Goal: Information Seeking & Learning: Check status

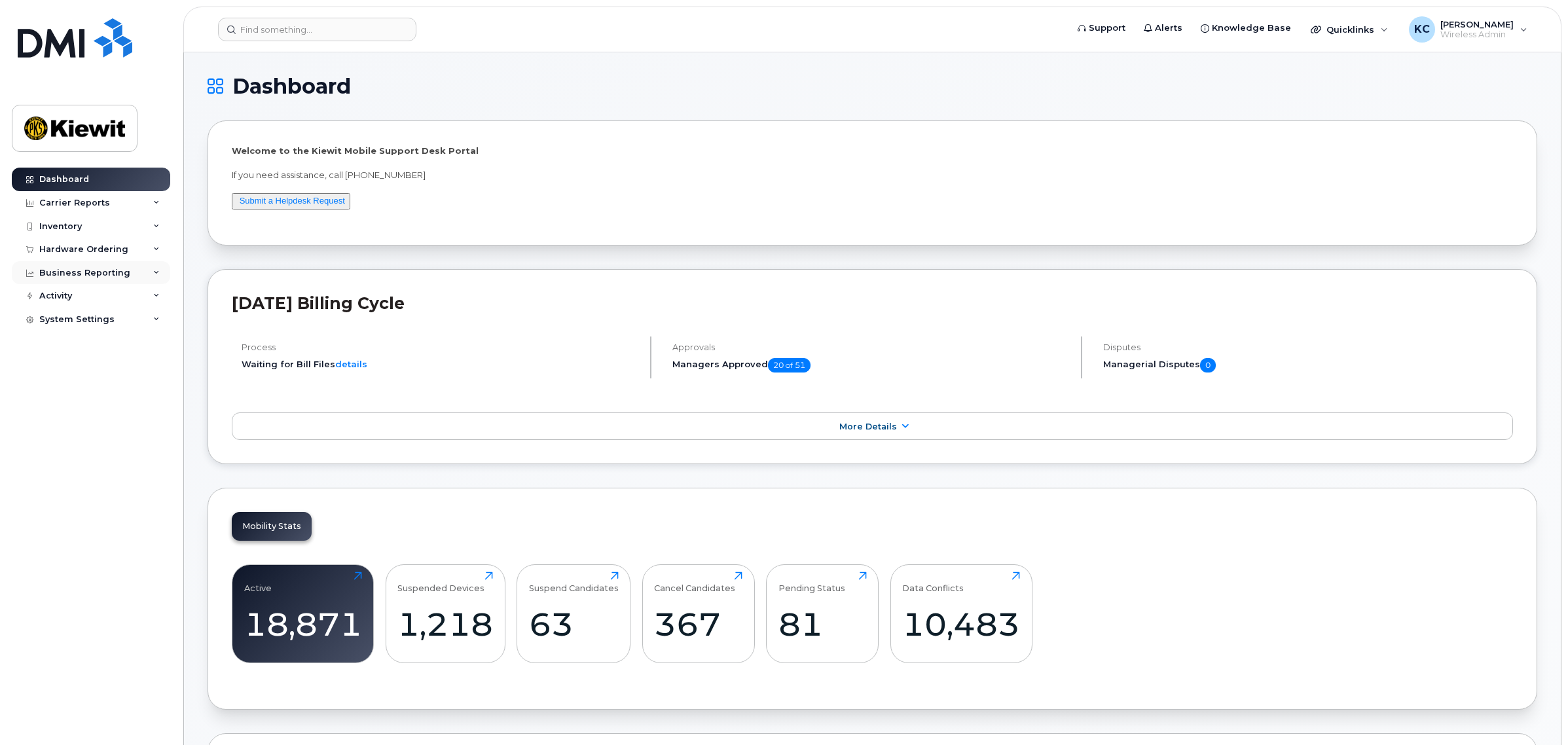
click at [70, 273] on div "Business Reporting" at bounding box center [85, 273] width 91 height 10
click at [62, 224] on div "Inventory" at bounding box center [60, 226] width 43 height 10
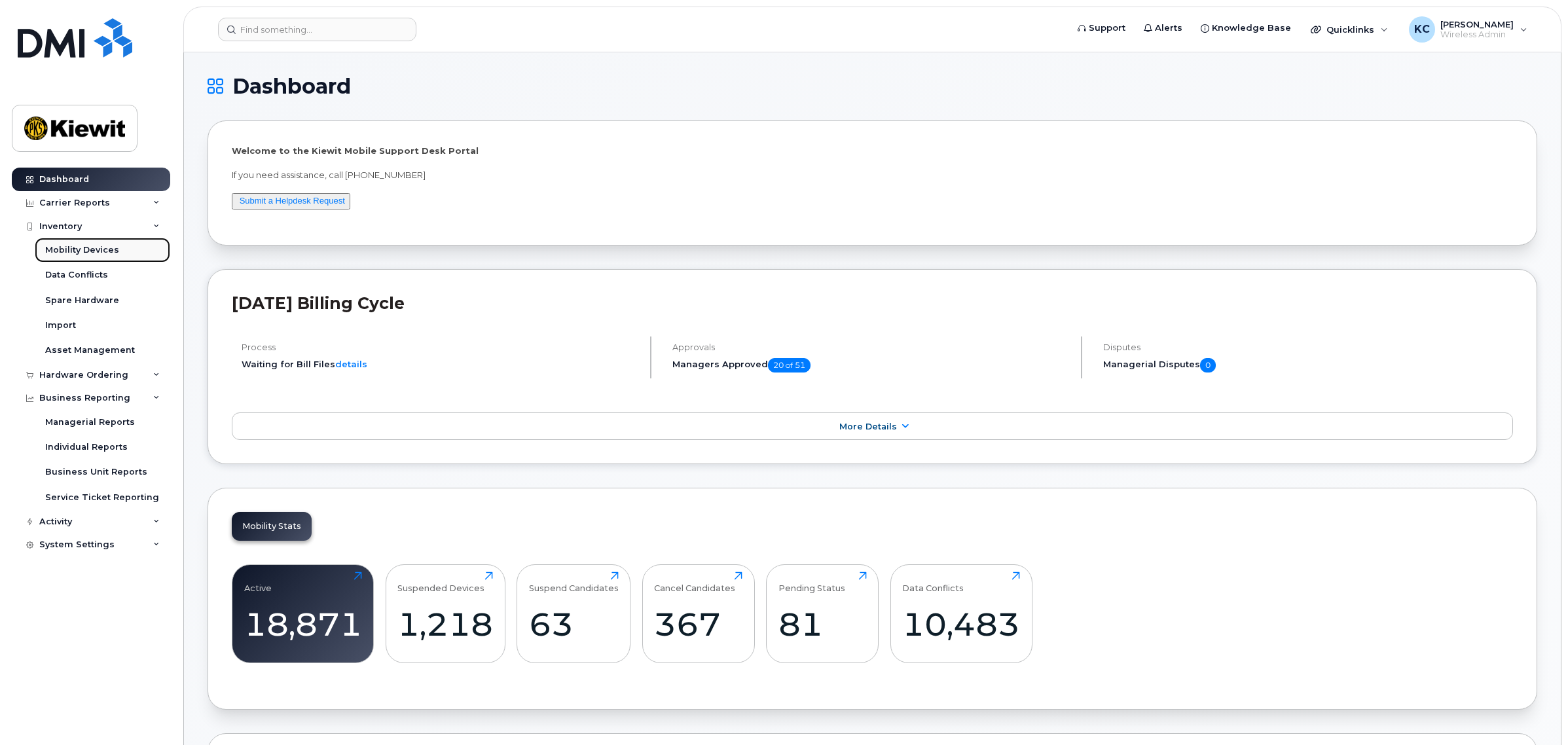
click at [71, 250] on div "Mobility Devices" at bounding box center [82, 250] width 74 height 12
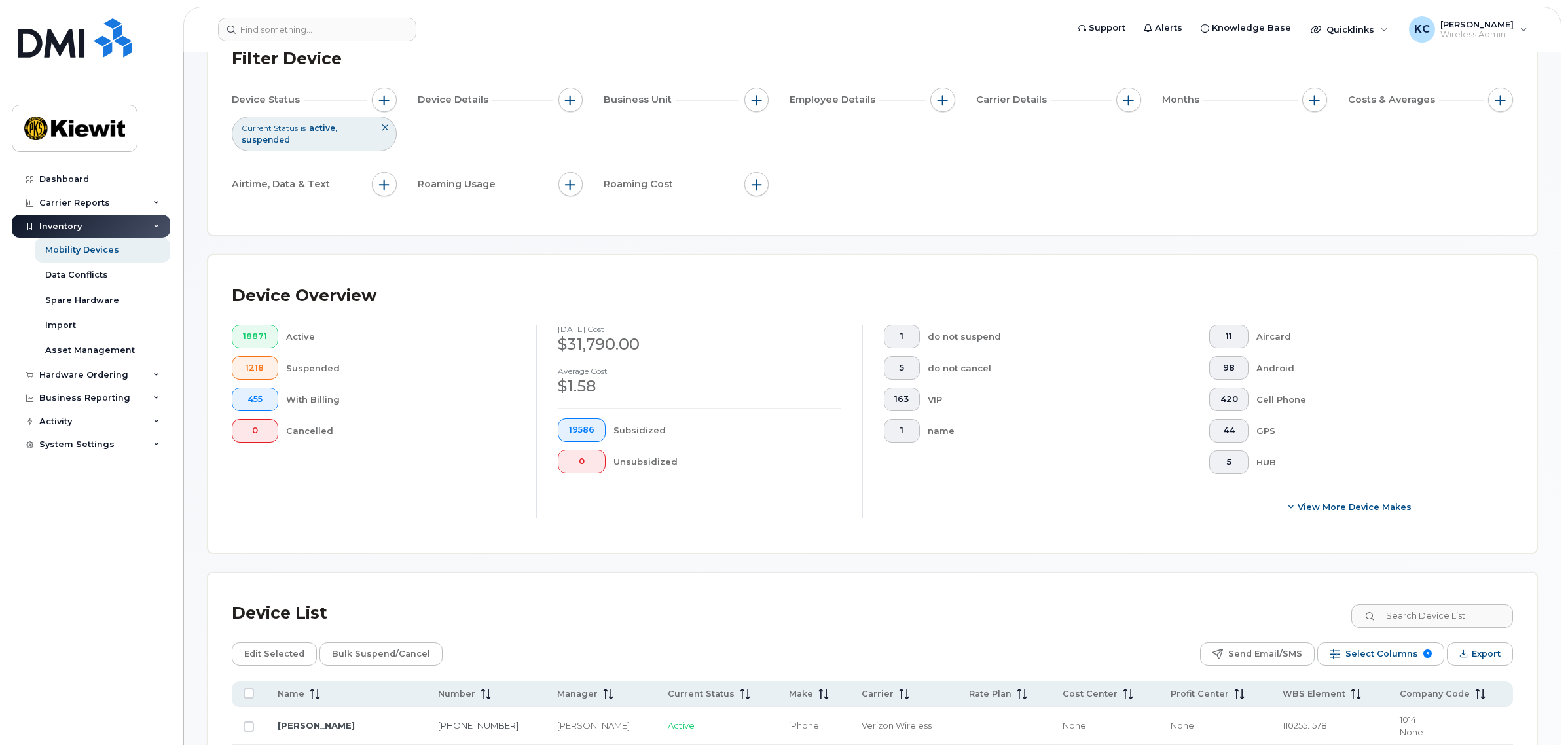
scroll to position [82, 0]
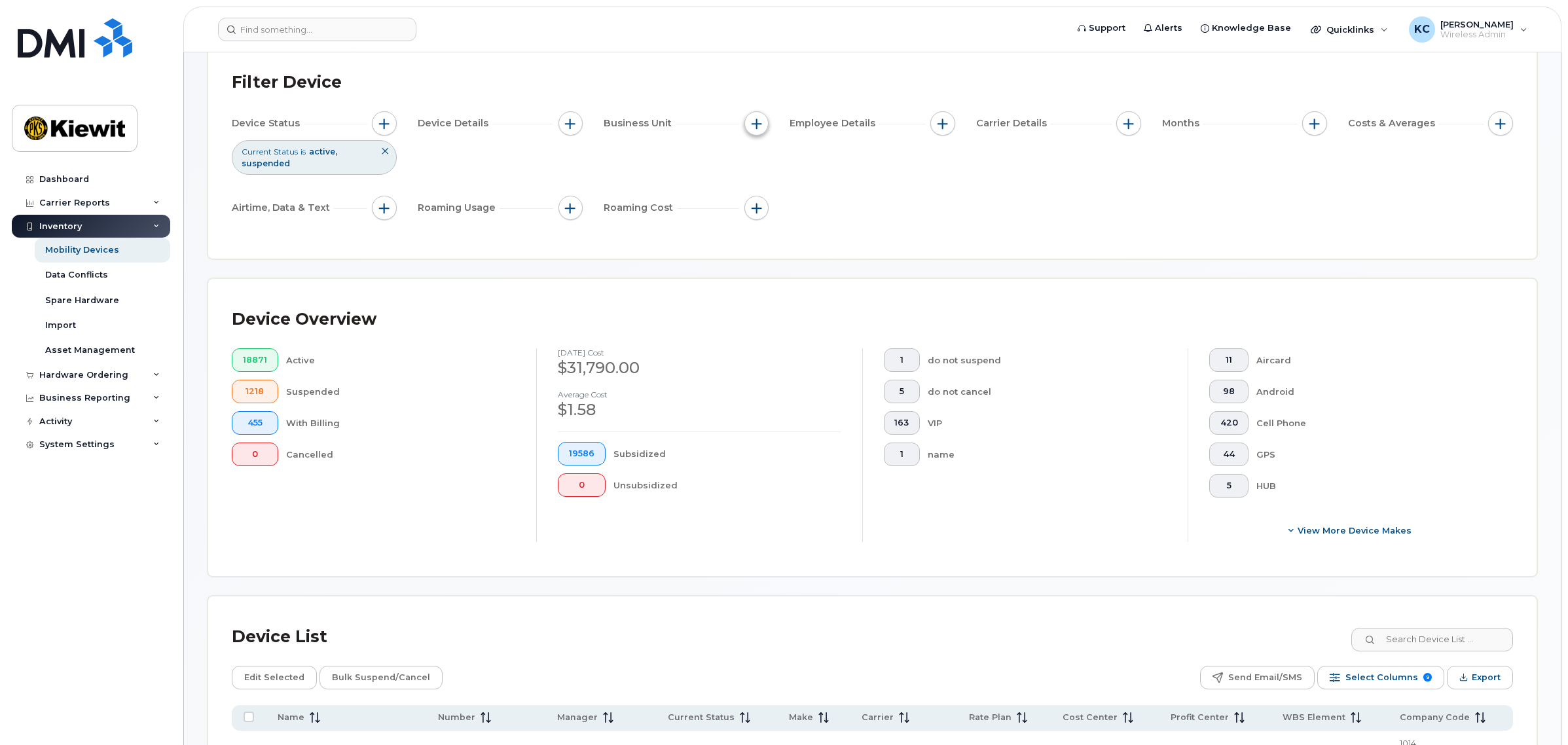
click at [750, 123] on button "button" at bounding box center [757, 124] width 25 height 25
click at [781, 225] on label "WBS Element" at bounding box center [804, 224] width 64 height 12
click at [765, 225] on input "WBS Element" at bounding box center [760, 225] width 10 height 10
checkbox input "true"
click at [798, 280] on input "text" at bounding box center [843, 281] width 114 height 12
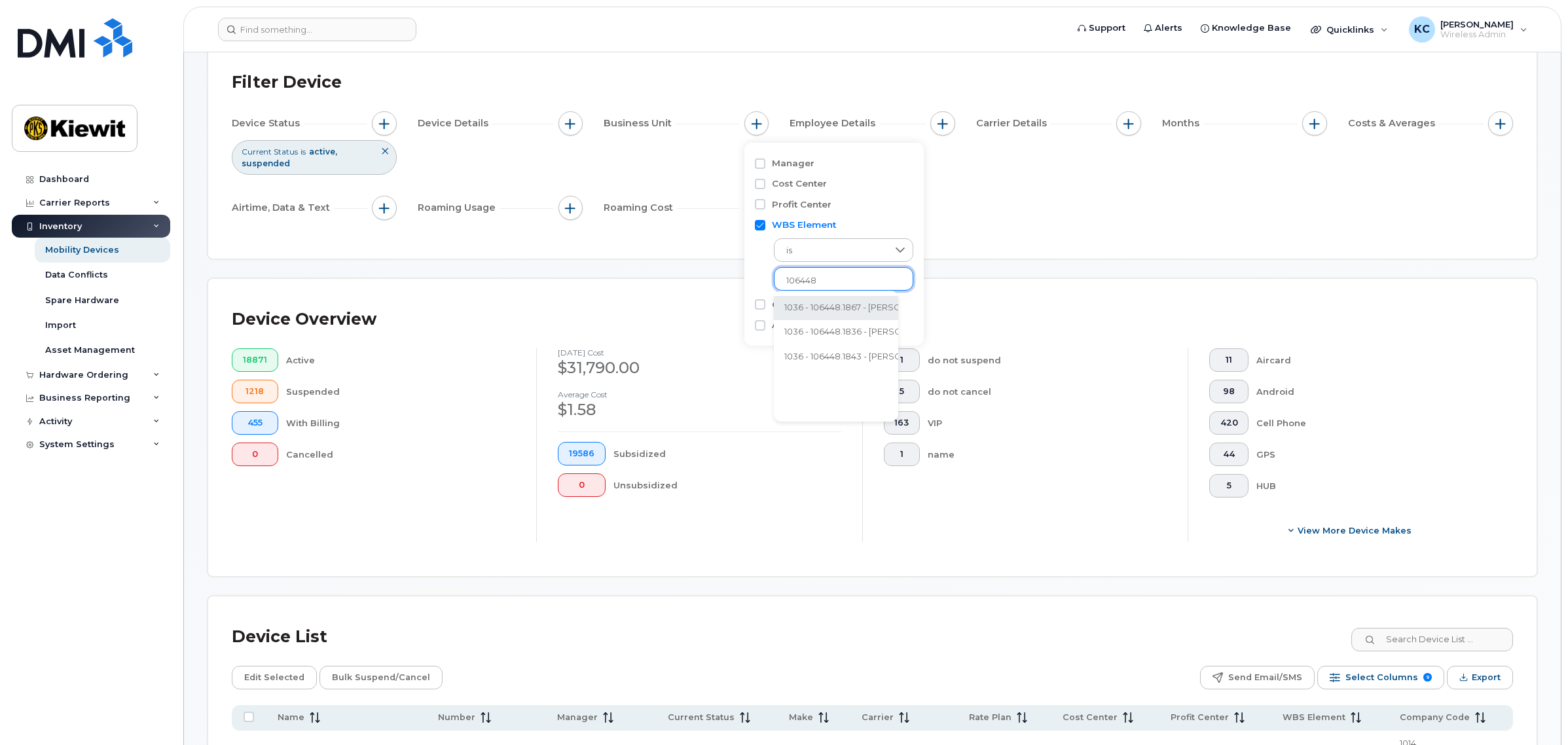
type input "106448"
click at [1025, 217] on div "Device Status Current Status is active suspended Device Details Business Unit E…" at bounding box center [872, 169] width 1282 height 114
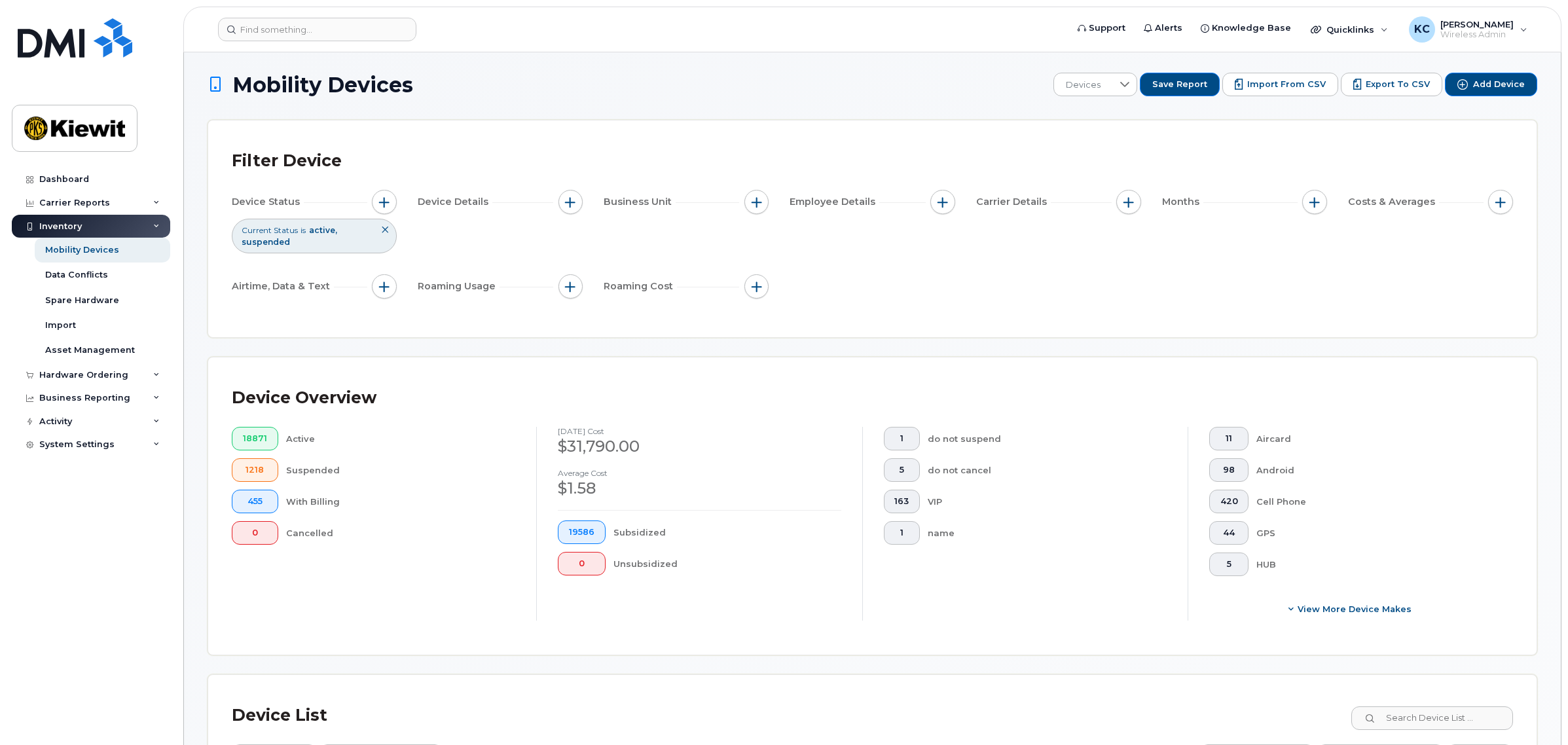
scroll to position [0, 0]
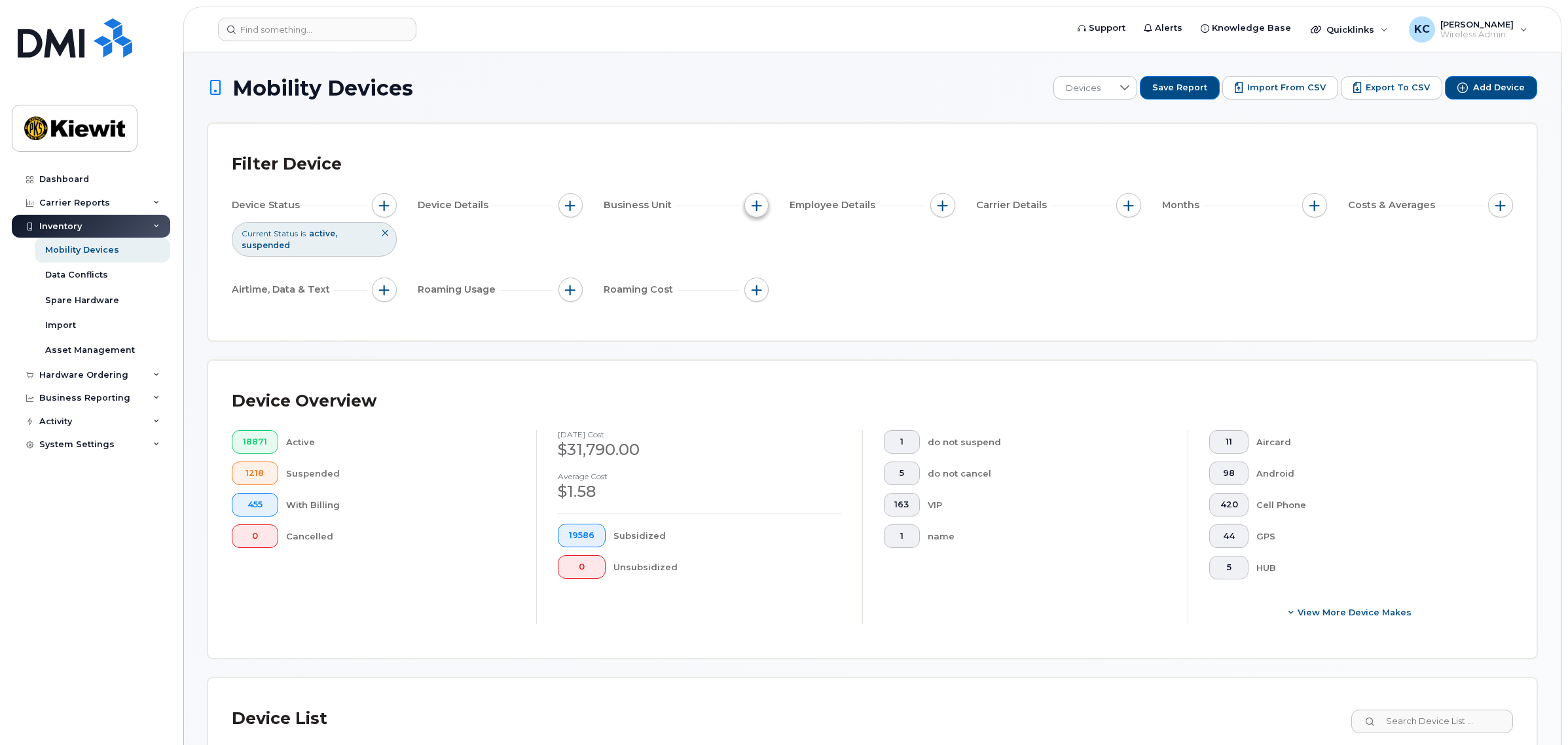
click at [757, 204] on span "button" at bounding box center [757, 205] width 10 height 10
click at [801, 370] on li at bounding box center [843, 362] width 114 height 19
click at [830, 357] on input "text" at bounding box center [843, 362] width 114 height 12
type input "106448."
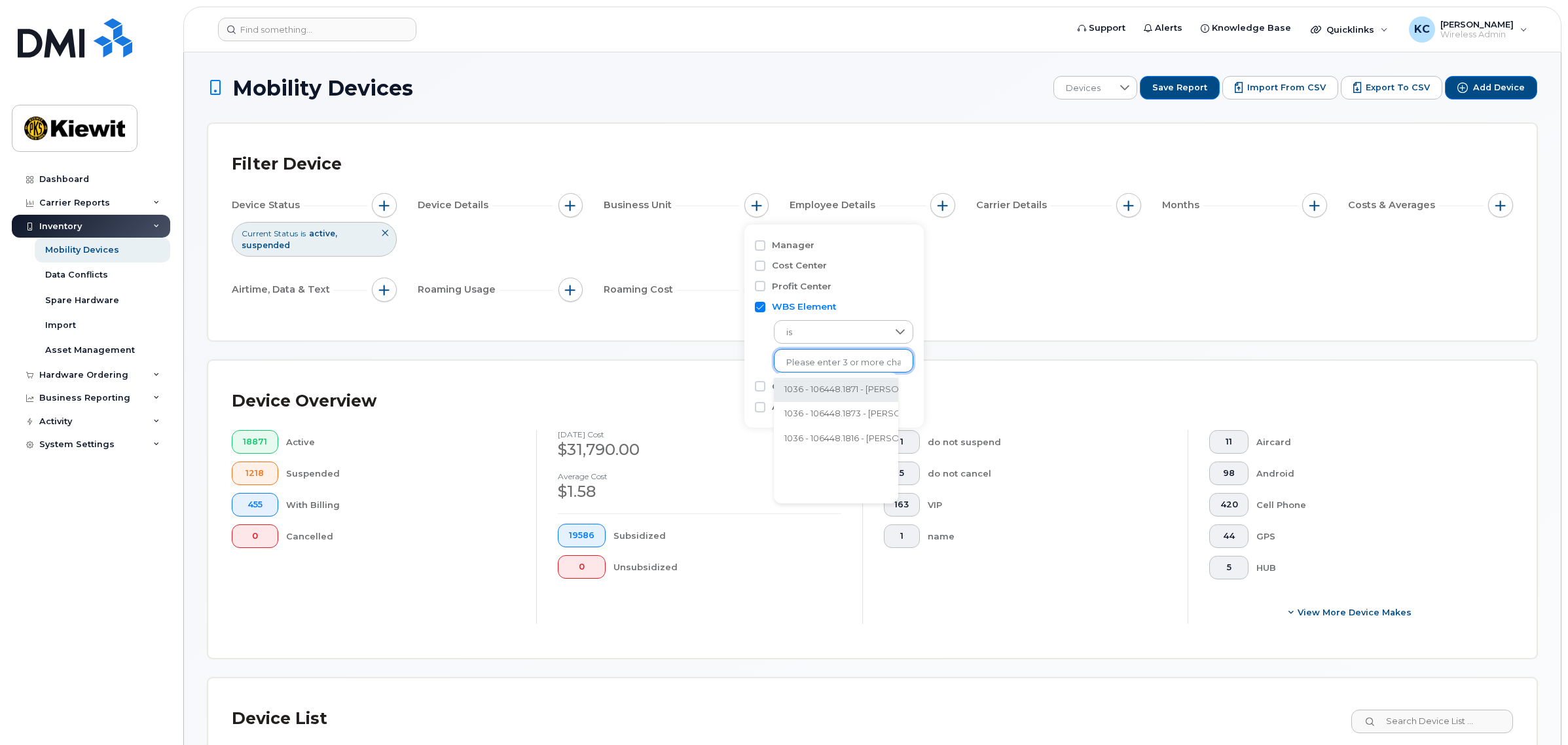
click at [875, 394] on li "1036 - 106448.1871 - [PERSON_NAME] Infrastr West Co" at bounding box center [896, 389] width 245 height 24
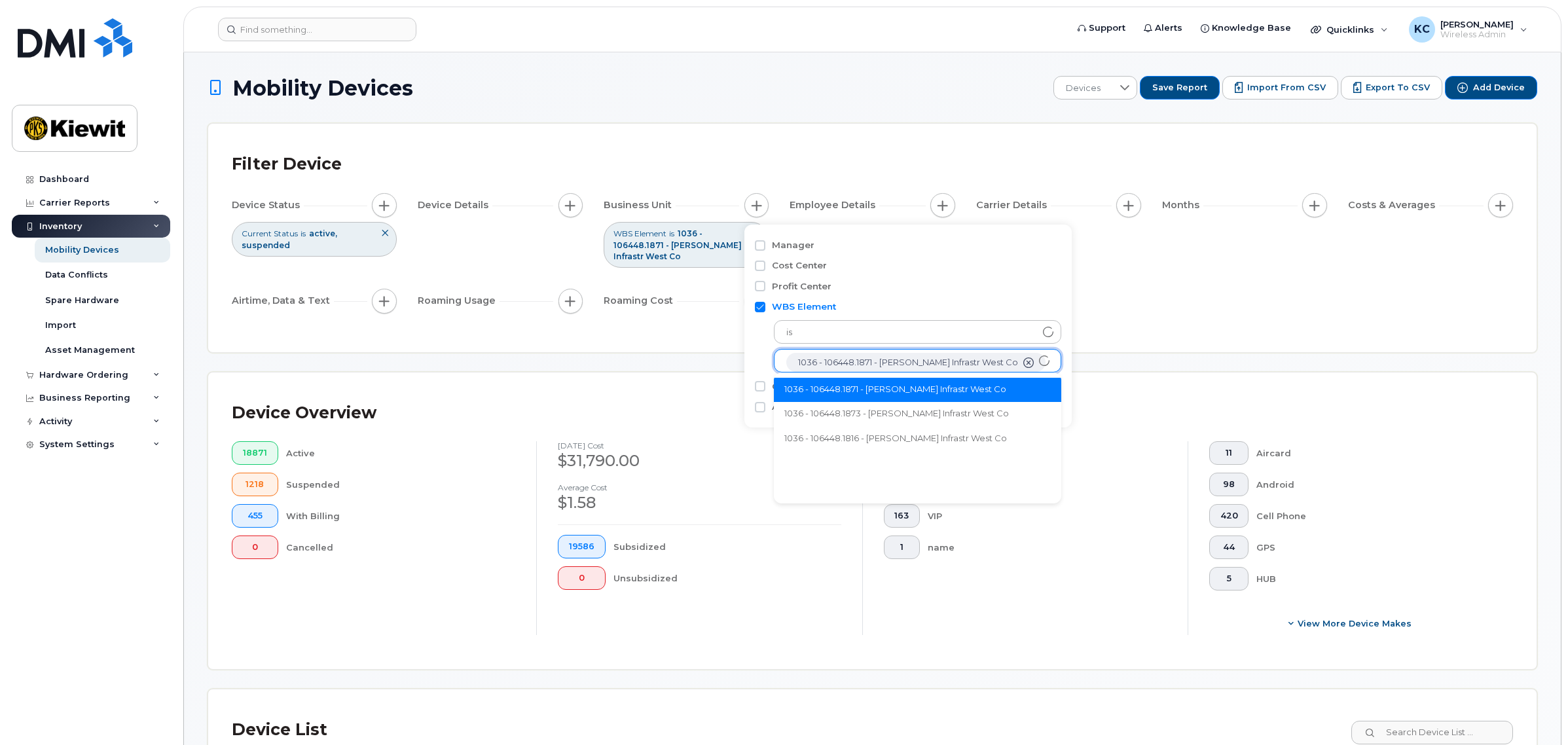
scroll to position [26, 0]
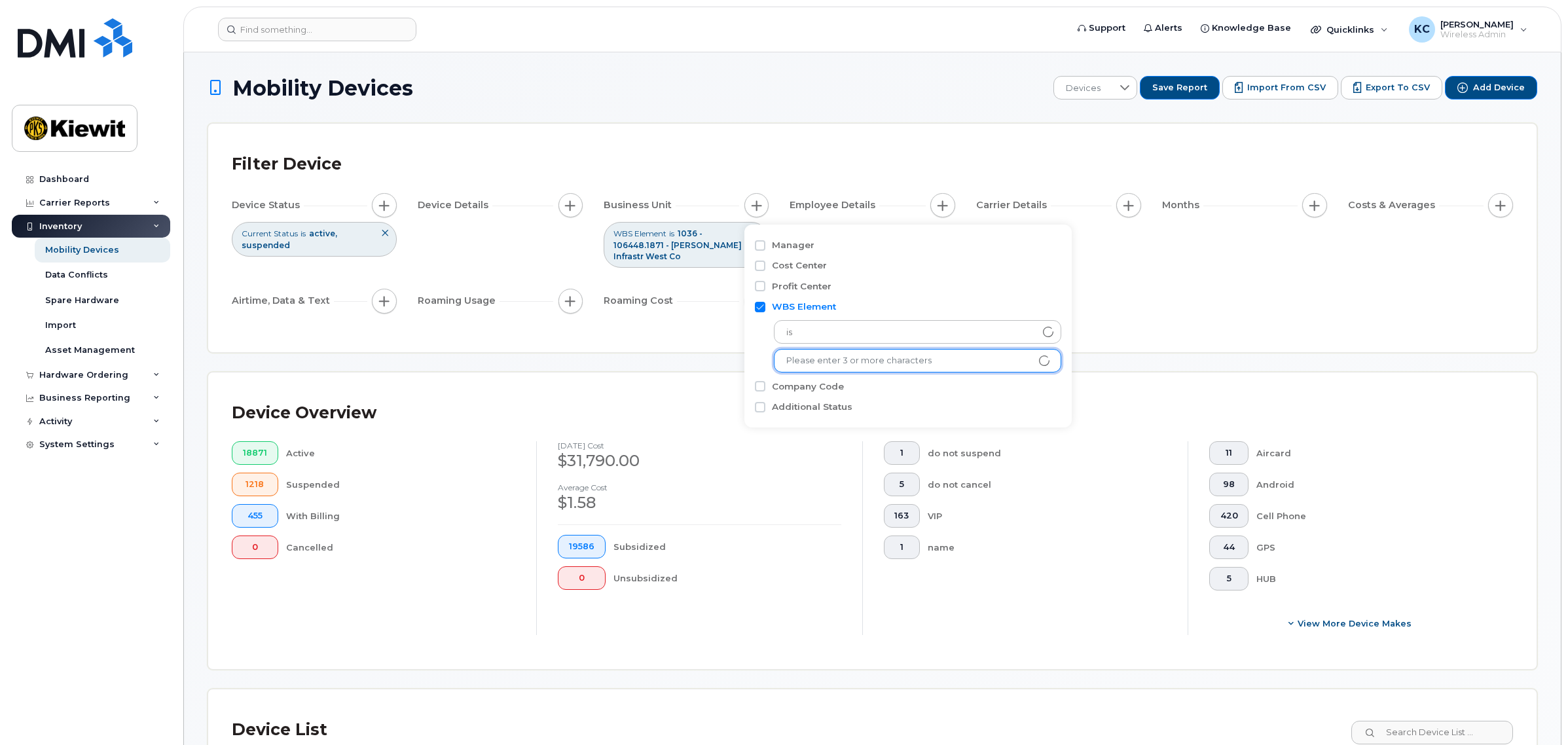
click at [1344, 249] on div "Device Status Current Status is active suspended Device Details Business Unit W…" at bounding box center [872, 255] width 1282 height 125
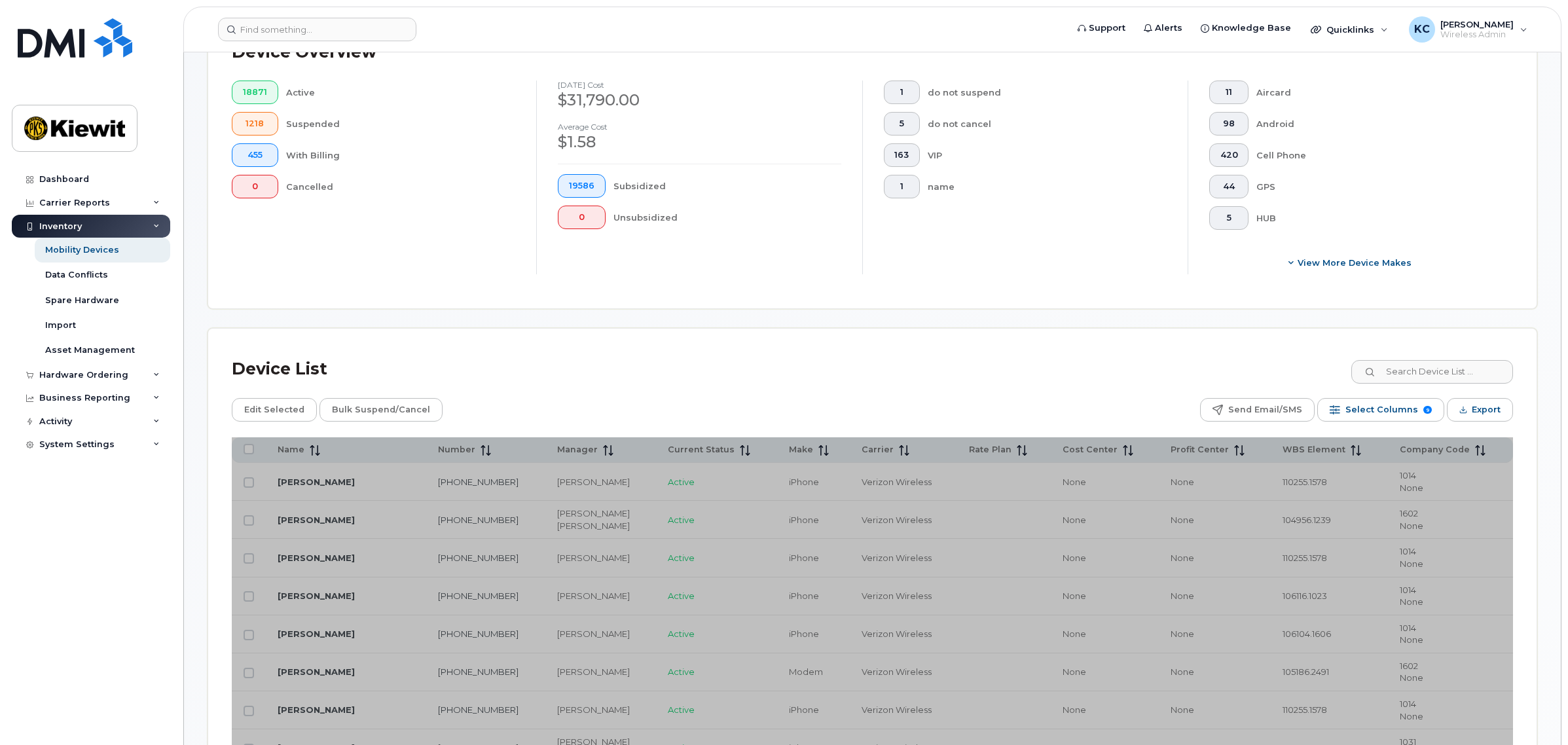
scroll to position [491, 0]
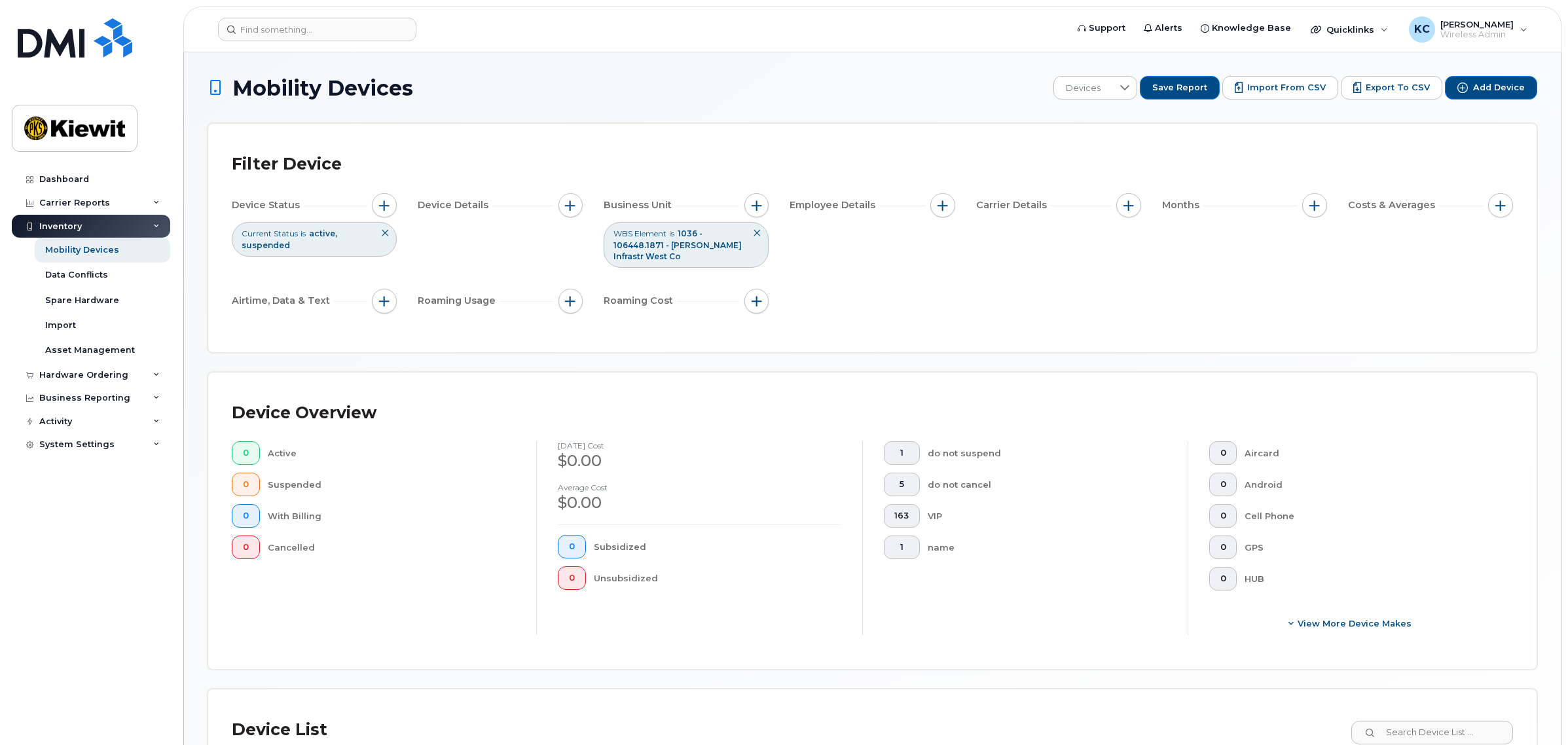
click at [695, 246] on span "1036 - 106448.1871 - [PERSON_NAME] Infrastr West Co" at bounding box center [677, 244] width 128 height 32
click at [620, 234] on span "WBS Element" at bounding box center [639, 233] width 53 height 11
